Goal: Transaction & Acquisition: Subscribe to service/newsletter

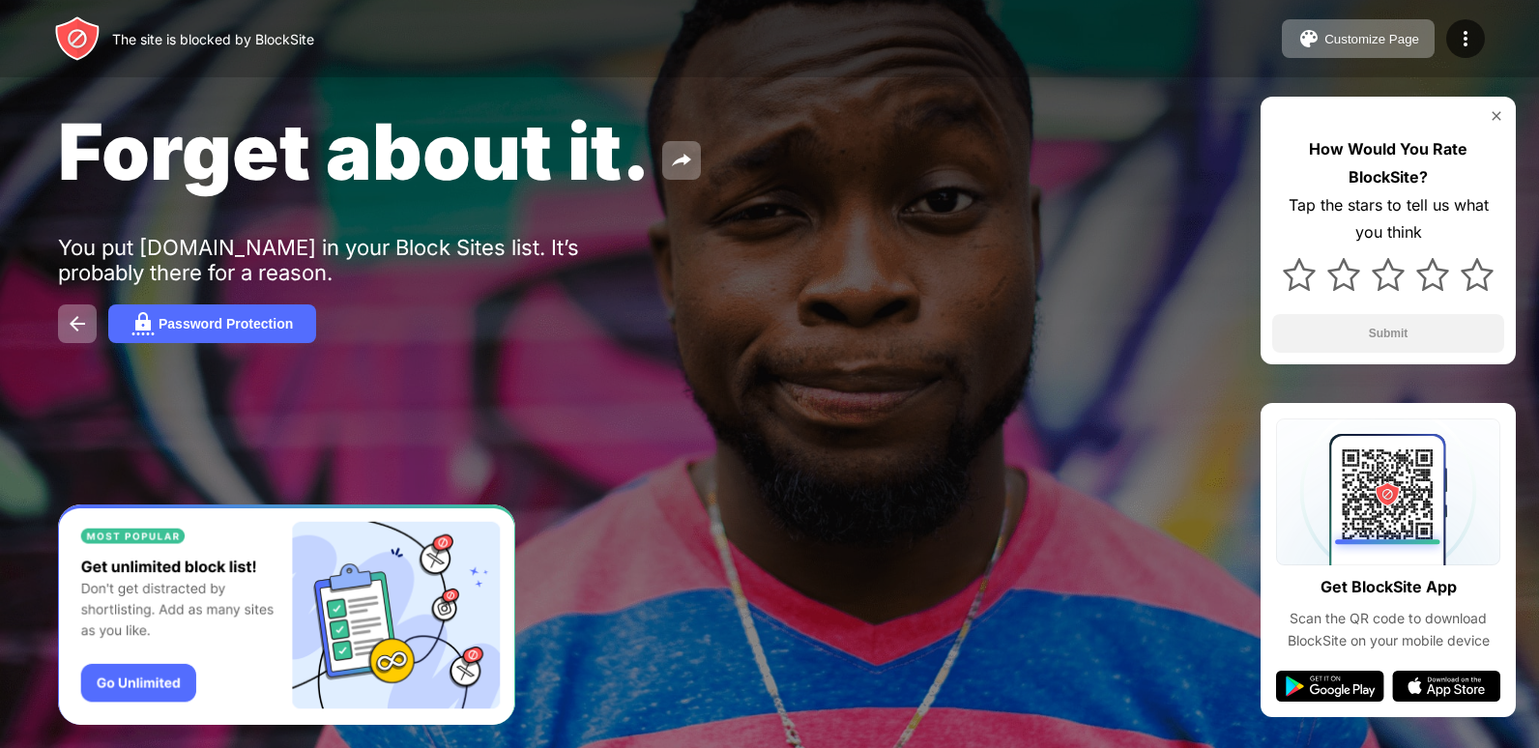
drag, startPoint x: 1483, startPoint y: 112, endPoint x: 1500, endPoint y: 118, distance: 18.3
click at [1500, 118] on div at bounding box center [1388, 115] width 232 height 15
click at [1500, 118] on img at bounding box center [1495, 115] width 15 height 15
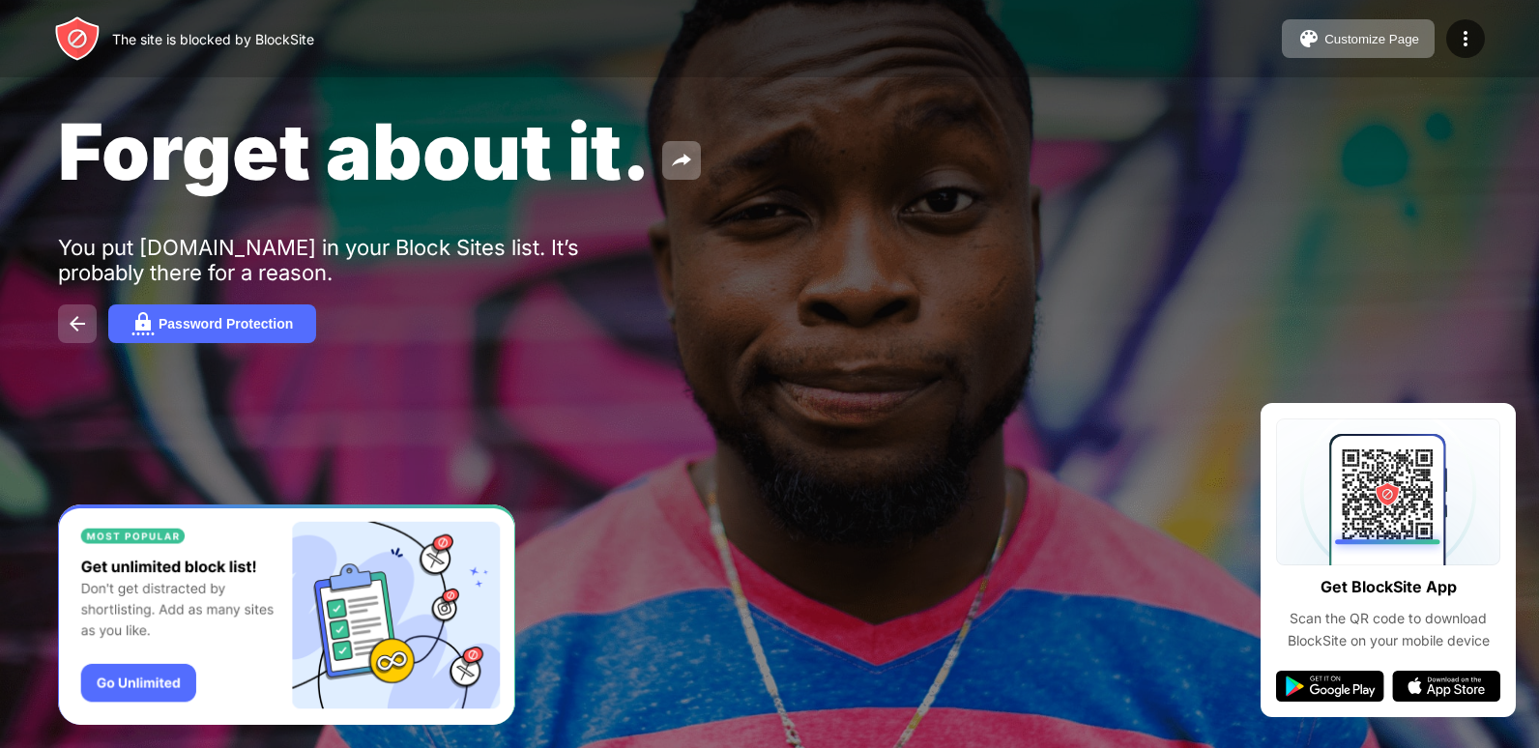
click at [85, 321] on img at bounding box center [77, 323] width 23 height 23
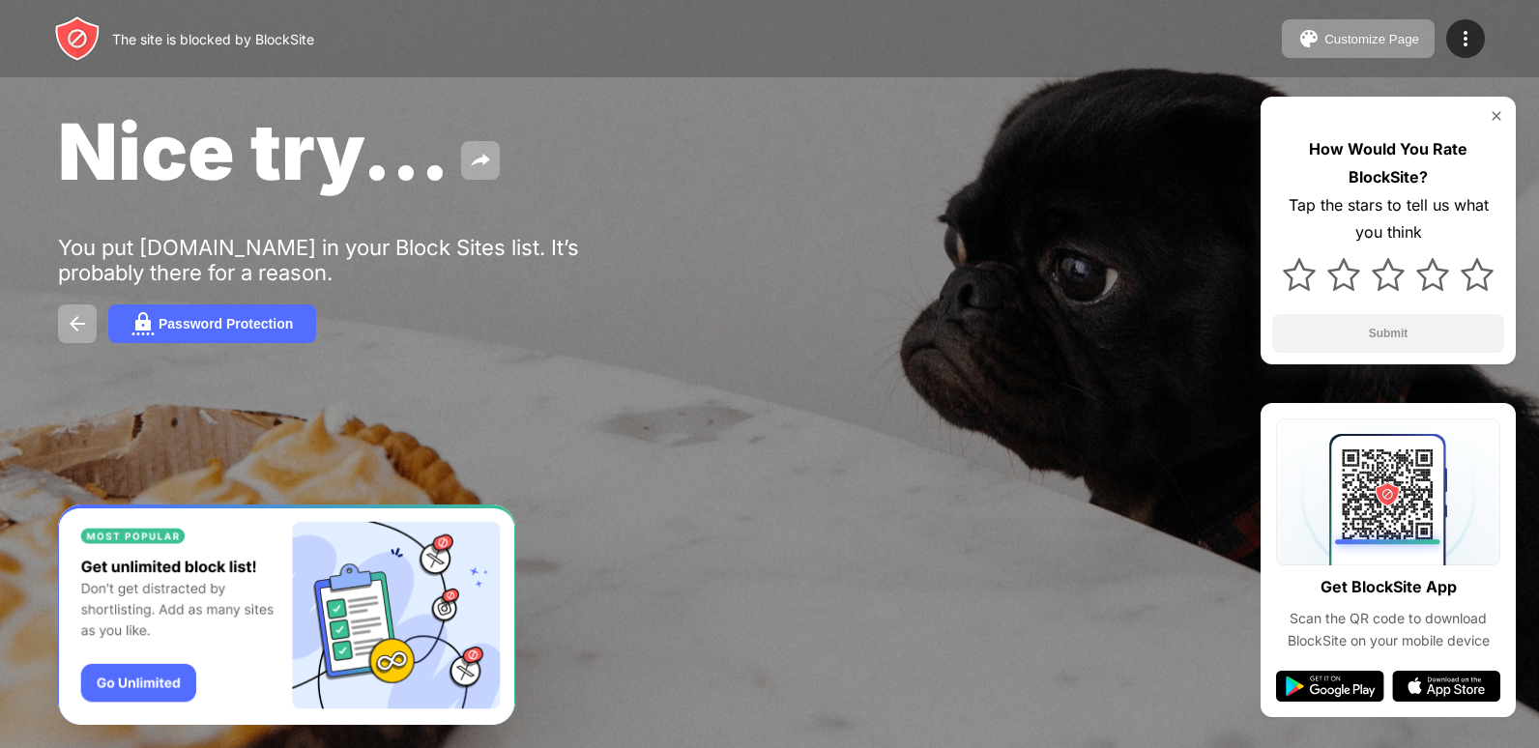
click at [1485, 106] on div "How Would You Rate BlockSite? Tap the stars to tell us what you think Submit" at bounding box center [1387, 231] width 255 height 268
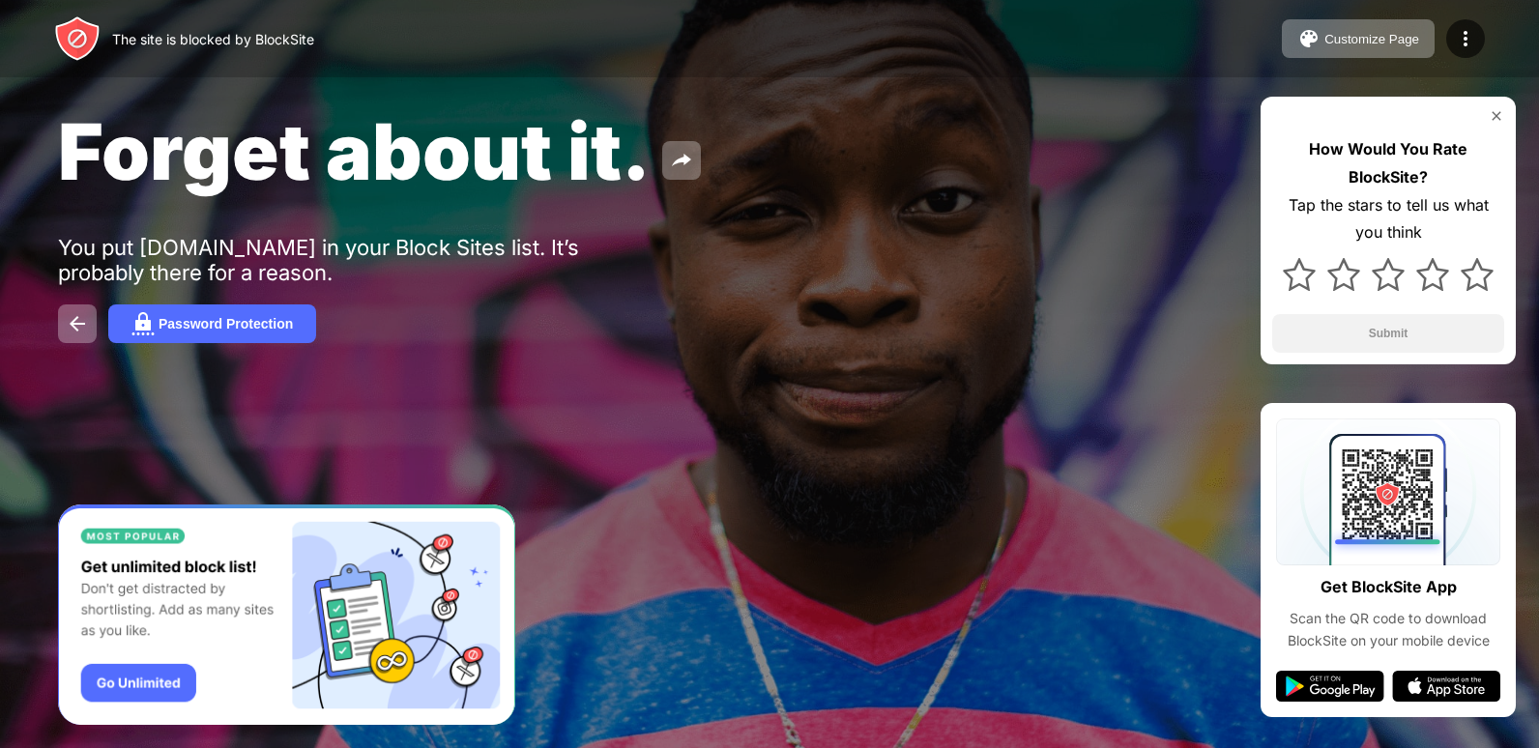
click at [1484, 111] on div at bounding box center [1388, 115] width 232 height 15
click at [162, 329] on div "Password Protection" at bounding box center [226, 323] width 134 height 15
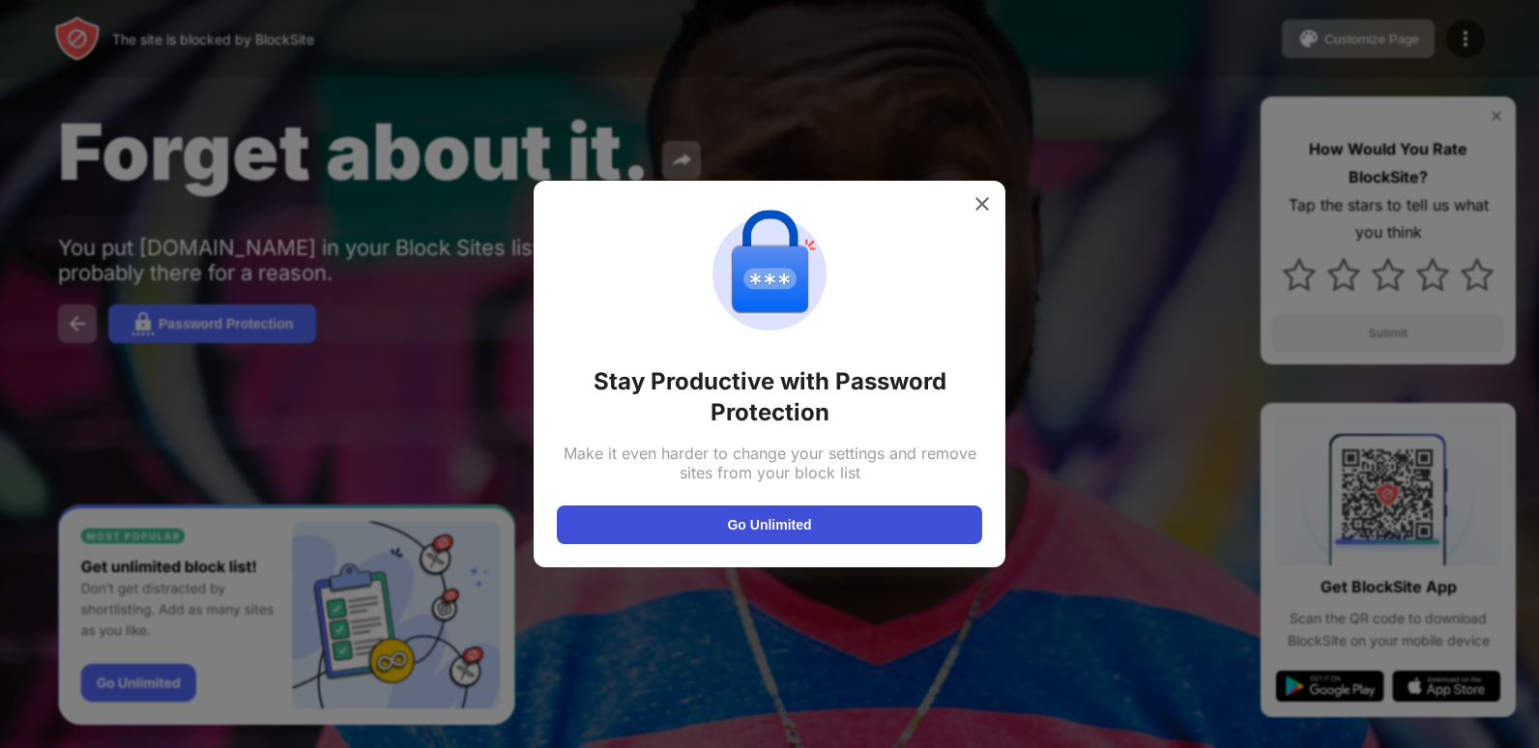
click at [794, 519] on button "Go Unlimited" at bounding box center [769, 524] width 425 height 39
